Goal: Information Seeking & Learning: Check status

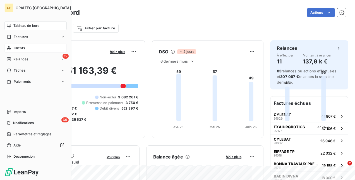
click at [21, 47] on span "Clients" at bounding box center [19, 48] width 11 height 5
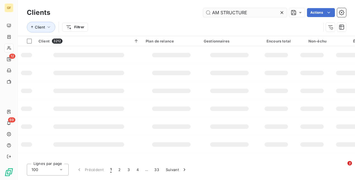
type input "AM STRUCTURE"
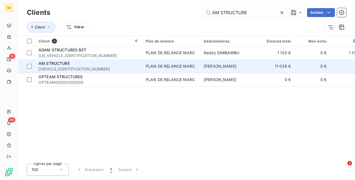
click at [112, 63] on div "AM STRUCTURE" at bounding box center [89, 64] width 101 height 6
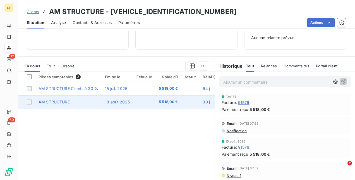
click at [119, 103] on span "18 août 2025" at bounding box center [117, 101] width 25 height 5
click at [117, 96] on td "18 août 2025" at bounding box center [118, 101] width 32 height 13
click at [89, 100] on td "AM STRUCTURE" at bounding box center [68, 101] width 66 height 13
click at [137, 100] on td at bounding box center [144, 101] width 22 height 13
click at [182, 103] on td at bounding box center [191, 101] width 18 height 13
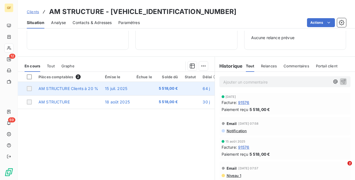
click at [167, 90] on span "5 518,00 €" at bounding box center [168, 89] width 19 height 6
drag, startPoint x: 167, startPoint y: 90, endPoint x: 152, endPoint y: 88, distance: 14.9
click at [153, 88] on td at bounding box center [144, 88] width 22 height 13
click at [118, 88] on span "15 juil. 2025" at bounding box center [116, 88] width 22 height 5
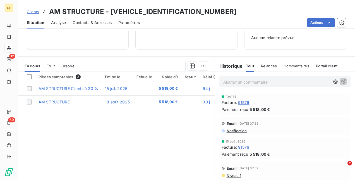
click at [48, 66] on span "Tout" at bounding box center [51, 66] width 8 height 4
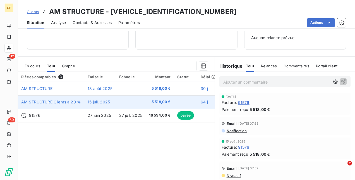
click at [103, 103] on span "15 juil. 2025" at bounding box center [99, 101] width 22 height 5
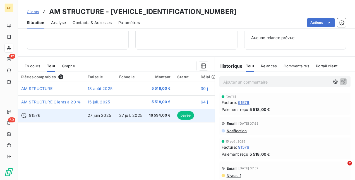
click at [116, 115] on td "27 juil. 2025" at bounding box center [131, 115] width 30 height 13
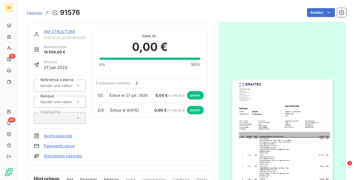
click at [61, 146] on link "Paiements reçus" at bounding box center [59, 146] width 31 height 6
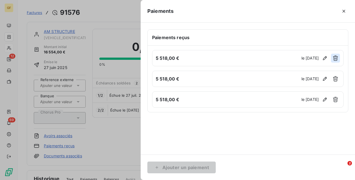
click at [338, 54] on button "button" at bounding box center [335, 58] width 9 height 9
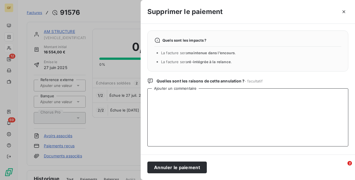
click at [173, 96] on textarea "Ajouter un commentaire" at bounding box center [247, 117] width 201 height 58
type textarea "R"
click at [173, 96] on textarea "rejet du prélévement" at bounding box center [247, 117] width 201 height 58
drag, startPoint x: 198, startPoint y: 97, endPoint x: 136, endPoint y: 91, distance: 62.3
click at [136, 180] on div "Supprimer le paiement Quels sont les impacts ? La facture sera maintenue dans l…" at bounding box center [177, 180] width 355 height 0
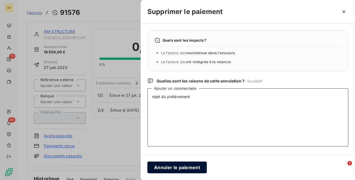
type textarea "rejet du prélèvement"
click at [189, 167] on button "Annuler le paiement" at bounding box center [176, 167] width 59 height 12
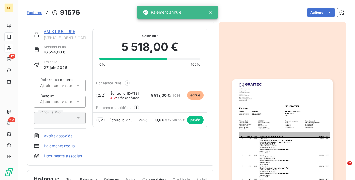
click at [53, 145] on link "Paiements reçus" at bounding box center [59, 146] width 31 height 6
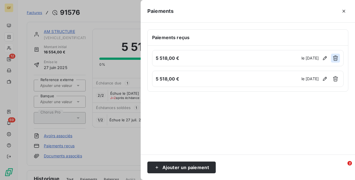
click at [336, 55] on button "button" at bounding box center [335, 58] width 9 height 9
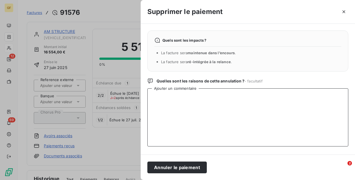
click at [187, 107] on textarea "Ajouter un commentaire" at bounding box center [247, 117] width 201 height 58
paste textarea "rejet du prélèvement"
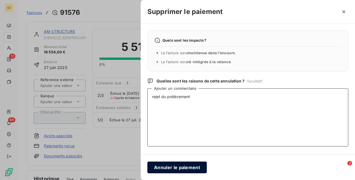
type textarea "rejet du prélèvement"
click at [187, 166] on button "Annuler le paiement" at bounding box center [176, 167] width 59 height 12
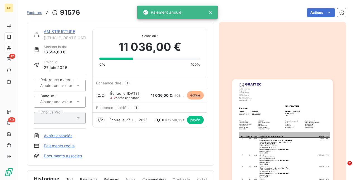
click at [56, 147] on link "Paiements reçus" at bounding box center [59, 146] width 31 height 6
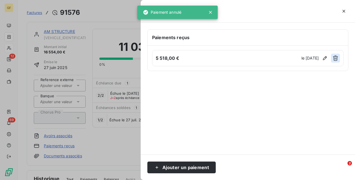
click at [335, 58] on icon "button" at bounding box center [336, 58] width 6 height 6
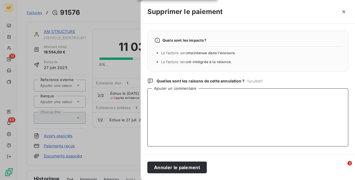
click at [175, 125] on textarea "Ajouter un commentaire" at bounding box center [247, 117] width 201 height 58
paste textarea "rejet du prélèvement"
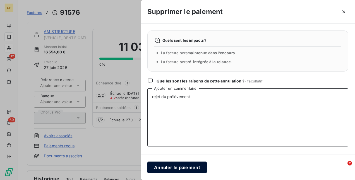
type textarea "rejet du prélèvement"
click at [182, 166] on button "Annuler le paiement" at bounding box center [176, 167] width 59 height 12
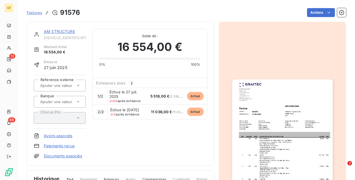
click at [59, 34] on link "AM STRUCTURE" at bounding box center [59, 31] width 31 height 5
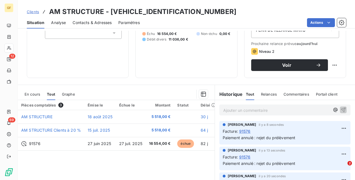
scroll to position [84, 0]
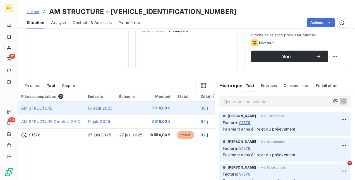
click at [160, 109] on span "5 518,00 €" at bounding box center [160, 108] width 22 height 6
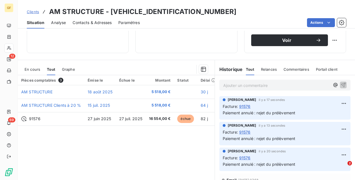
scroll to position [91, 0]
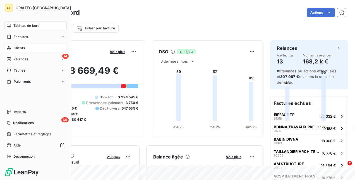
drag, startPoint x: 21, startPoint y: 49, endPoint x: 30, endPoint y: 47, distance: 8.6
click at [21, 49] on span "Clients" at bounding box center [19, 48] width 11 height 5
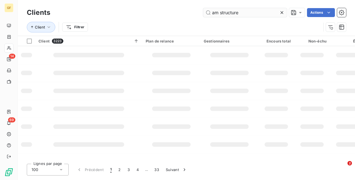
type input "am structure"
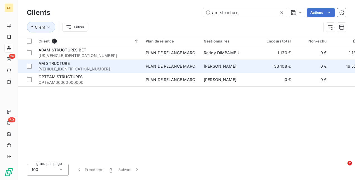
click at [103, 66] on span "[VEHICLE_IDENTIFICATION_NUMBER]" at bounding box center [89, 69] width 101 height 6
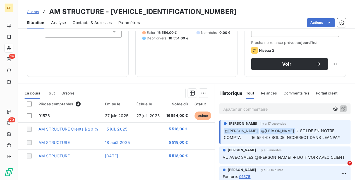
scroll to position [84, 0]
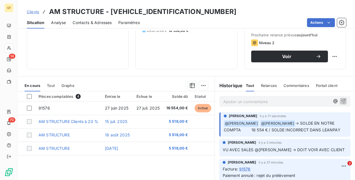
click at [248, 101] on p "Ajouter un commentaire ﻿" at bounding box center [276, 101] width 107 height 7
click at [246, 104] on p "je viens d'envoyer le GL il y 2 mns, faut juste attendre" at bounding box center [276, 101] width 107 height 6
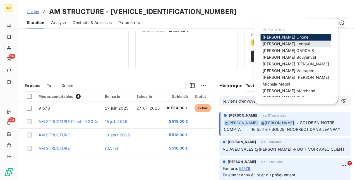
click at [298, 45] on div "[PERSON_NAME]" at bounding box center [296, 43] width 71 height 7
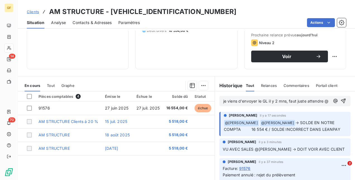
click at [232, 104] on p "je viens d'envoyer le GL il y 2 mns, faut juste attendre @" at bounding box center [276, 101] width 107 height 6
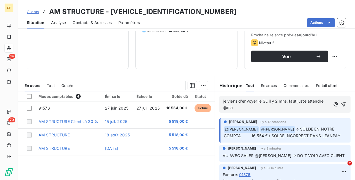
click at [232, 108] on p "je viens d'envoyer le GL il y 2 mns, faut juste attendre @ma" at bounding box center [276, 104] width 107 height 13
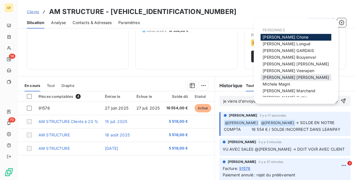
click at [278, 76] on span "[PERSON_NAME]" at bounding box center [296, 77] width 66 height 5
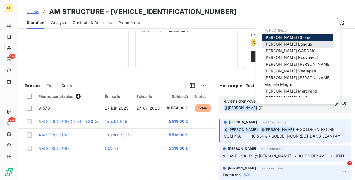
click at [284, 43] on span "[PERSON_NAME]" at bounding box center [288, 44] width 48 height 5
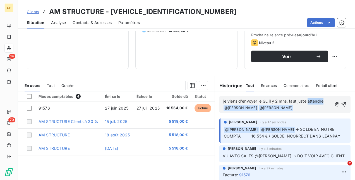
drag, startPoint x: 306, startPoint y: 99, endPoint x: 321, endPoint y: 99, distance: 15.1
click at [321, 99] on span "je viens d'envoyer le GL il y 2 mns, faut juste attendre" at bounding box center [273, 101] width 100 height 5
click at [339, 103] on div "je viens d'envoyer le GL il y 2 mns, faut juste attendre @ [PERSON_NAME] ﻿ ﻿ @ …" at bounding box center [285, 104] width 131 height 17
click at [322, 99] on span "je viens d'envoyer le GL il y 2 mns, faut juste attendre" at bounding box center [273, 101] width 100 height 5
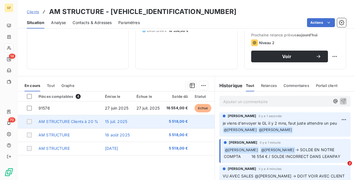
click at [148, 121] on td at bounding box center [148, 121] width 30 height 13
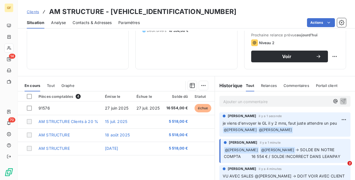
click at [33, 9] on span "Clients" at bounding box center [33, 11] width 12 height 4
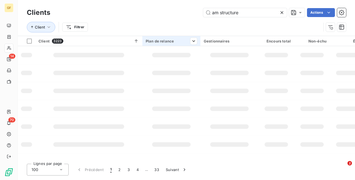
type input "am structure"
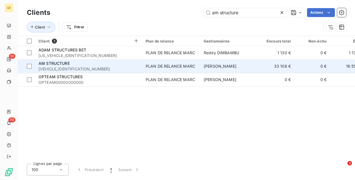
click at [133, 61] on div "AM STRUCTURE" at bounding box center [89, 64] width 101 height 6
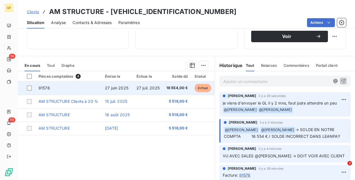
scroll to position [112, 0]
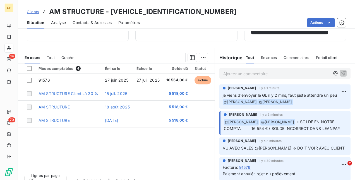
click at [36, 12] on span "Clients" at bounding box center [33, 11] width 12 height 4
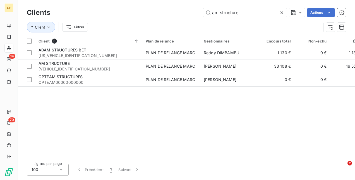
drag, startPoint x: 251, startPoint y: 10, endPoint x: 186, endPoint y: 9, distance: 65.1
click at [187, 9] on div "am structure Actions" at bounding box center [201, 12] width 289 height 9
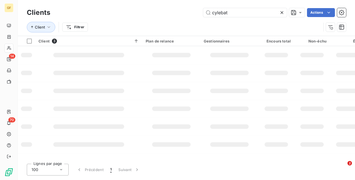
type input "cylebat"
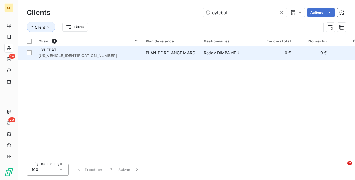
click at [187, 49] on td "PLAN DE RELANCE MARC" at bounding box center [171, 52] width 58 height 13
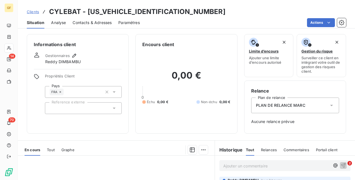
click at [33, 12] on span "Clients" at bounding box center [33, 11] width 12 height 4
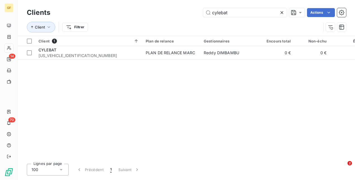
drag, startPoint x: 231, startPoint y: 13, endPoint x: 183, endPoint y: 10, distance: 47.6
click at [185, 10] on div "cylebat Actions" at bounding box center [201, 12] width 289 height 9
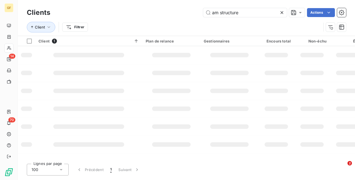
type input "am structure"
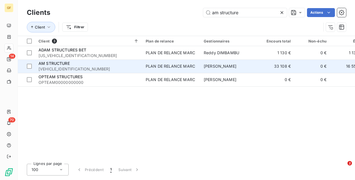
click at [93, 66] on span "[VEHICLE_IDENTIFICATION_NUMBER]" at bounding box center [89, 69] width 101 height 6
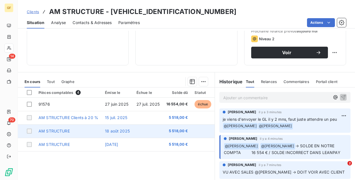
scroll to position [112, 0]
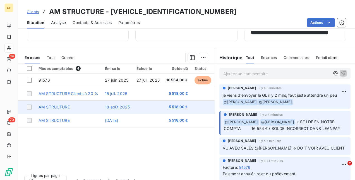
click at [96, 101] on td "AM STRUCTURE" at bounding box center [68, 106] width 66 height 13
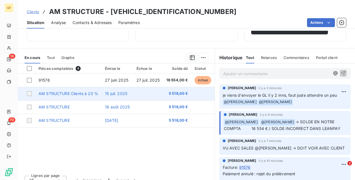
click at [26, 92] on td at bounding box center [26, 93] width 17 height 13
click at [29, 94] on div at bounding box center [29, 93] width 5 height 5
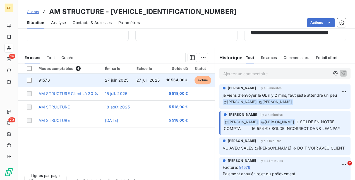
click at [75, 78] on td "91576" at bounding box center [68, 79] width 66 height 13
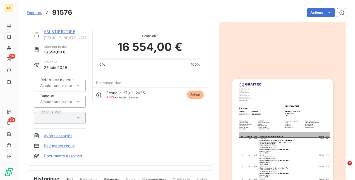
click at [54, 145] on link "Paiements reçus" at bounding box center [59, 146] width 31 height 6
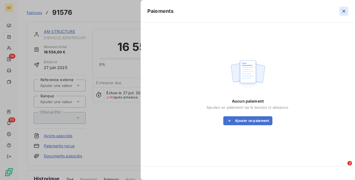
click at [346, 10] on icon "button" at bounding box center [344, 11] width 6 height 6
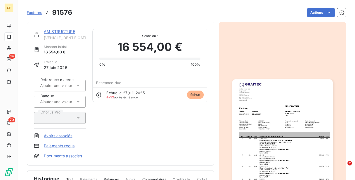
click at [58, 154] on link "Documents associés" at bounding box center [63, 156] width 38 height 6
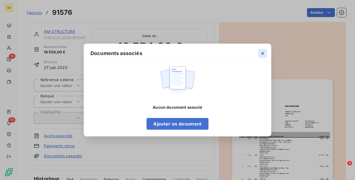
click at [264, 51] on icon "button" at bounding box center [263, 54] width 6 height 6
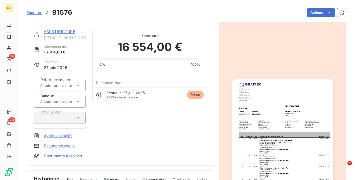
click at [49, 134] on link "Avoirs associés" at bounding box center [58, 136] width 28 height 6
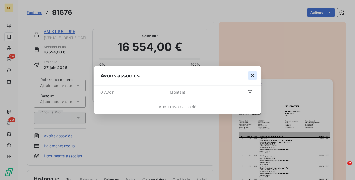
click at [253, 75] on icon "button" at bounding box center [252, 75] width 3 height 3
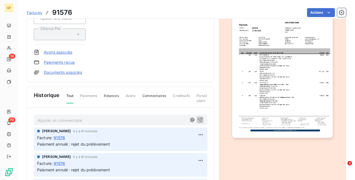
scroll to position [128, 0]
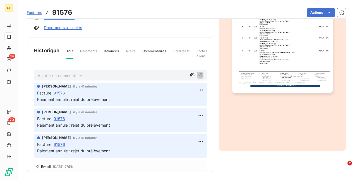
click at [91, 49] on span "Paiements" at bounding box center [88, 53] width 17 height 9
click at [111, 50] on span "Relances" at bounding box center [111, 53] width 15 height 9
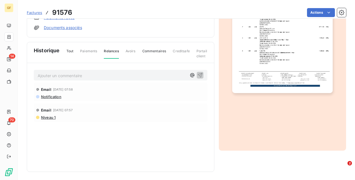
click at [156, 49] on span "Commentaires" at bounding box center [154, 53] width 24 height 9
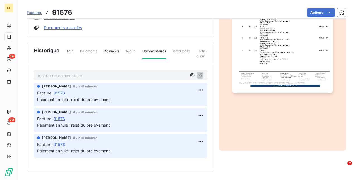
scroll to position [0, 0]
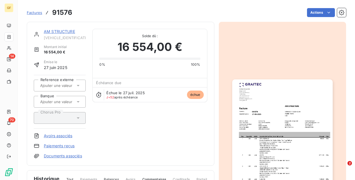
click at [32, 15] on span "Factures" at bounding box center [34, 12] width 15 height 4
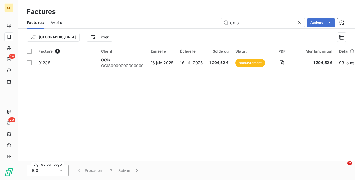
drag, startPoint x: 225, startPoint y: 21, endPoint x: 213, endPoint y: 20, distance: 11.2
click at [219, 20] on div "ocis Actions" at bounding box center [208, 22] width 278 height 9
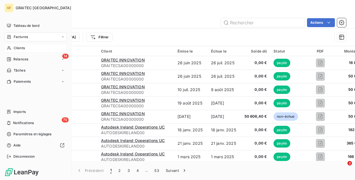
click at [21, 46] on span "Clients" at bounding box center [19, 48] width 11 height 5
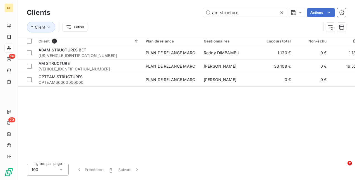
drag, startPoint x: 217, startPoint y: 12, endPoint x: 179, endPoint y: 12, distance: 38.0
click at [180, 12] on div "am structure Actions" at bounding box center [201, 12] width 289 height 9
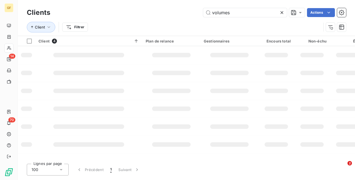
type input "volumes"
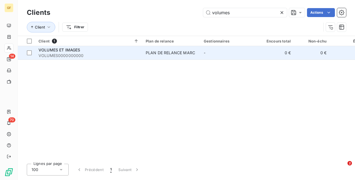
click at [170, 54] on div "PLAN DE RELANCE MARC" at bounding box center [170, 53] width 49 height 6
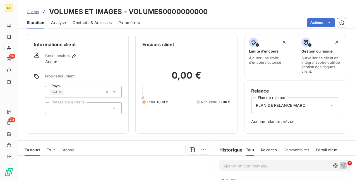
click at [35, 10] on span "Clients" at bounding box center [33, 11] width 12 height 4
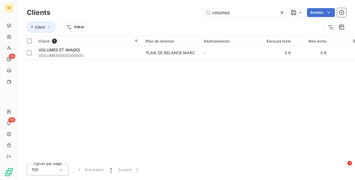
drag, startPoint x: 239, startPoint y: 13, endPoint x: 184, endPoint y: 9, distance: 55.7
click at [184, 9] on div "volumes Actions" at bounding box center [201, 12] width 289 height 9
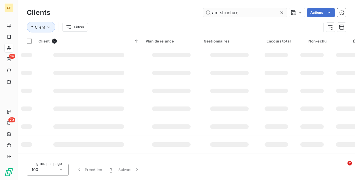
type input "am structure"
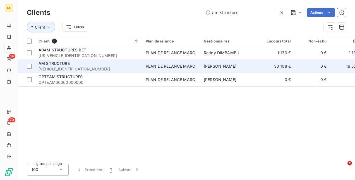
click at [102, 62] on div "AM STRUCTURE" at bounding box center [89, 64] width 101 height 6
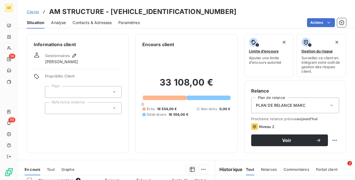
click at [158, 115] on span "Débit divers" at bounding box center [157, 114] width 20 height 5
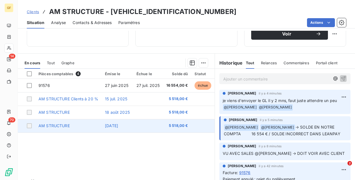
scroll to position [112, 0]
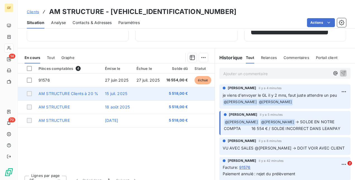
click at [51, 94] on span "AM STRUCTURE Clients à 20 %" at bounding box center [69, 93] width 60 height 5
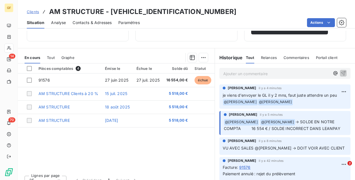
click at [55, 54] on div "Tout" at bounding box center [51, 58] width 8 height 12
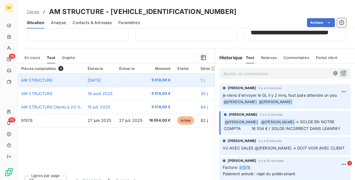
click at [73, 77] on td "AM STRUCTURE" at bounding box center [51, 79] width 66 height 13
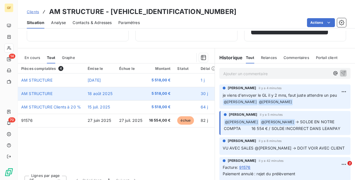
click at [73, 92] on td "AM STRUCTURE" at bounding box center [51, 93] width 66 height 13
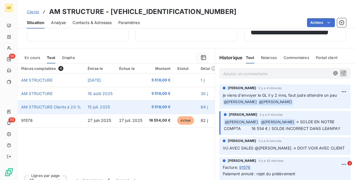
click at [73, 103] on td "AM STRUCTURE Clients à 20 %" at bounding box center [51, 106] width 66 height 13
drag, startPoint x: 73, startPoint y: 103, endPoint x: 59, endPoint y: 104, distance: 14.3
click at [60, 104] on td "AM STRUCTURE Clients à 20 %" at bounding box center [51, 106] width 66 height 13
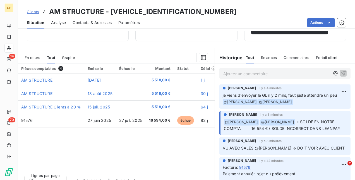
click at [66, 56] on span "Graphe" at bounding box center [68, 57] width 13 height 4
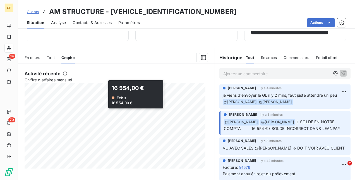
scroll to position [119, 0]
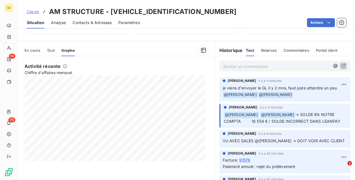
click at [47, 49] on span "Tout" at bounding box center [51, 50] width 8 height 4
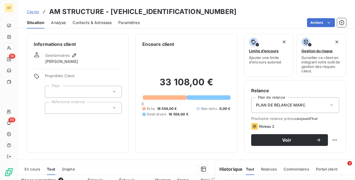
scroll to position [0, 0]
click at [52, 23] on span "Analyse" at bounding box center [58, 23] width 15 height 6
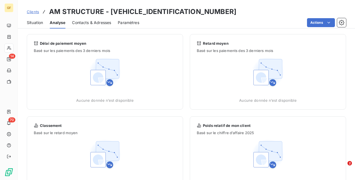
click at [82, 22] on span "Contacts & Adresses" at bounding box center [91, 23] width 39 height 6
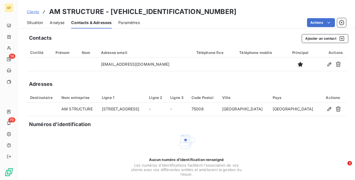
click at [132, 19] on div "Paramètres" at bounding box center [129, 23] width 22 height 12
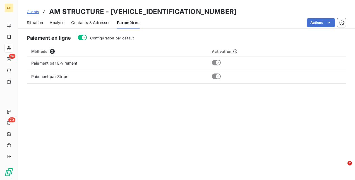
click at [39, 22] on span "Situation" at bounding box center [35, 23] width 16 height 6
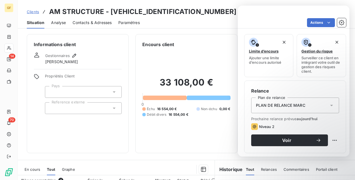
click at [170, 126] on div "33 108,00 € 0 Échu 16 554,00 € Non-échu 0,00 € Débit divers 16 554,00 €" at bounding box center [186, 97] width 88 height 98
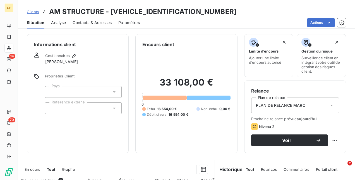
scroll to position [112, 0]
